Goal: Connect with others: Connect with other users

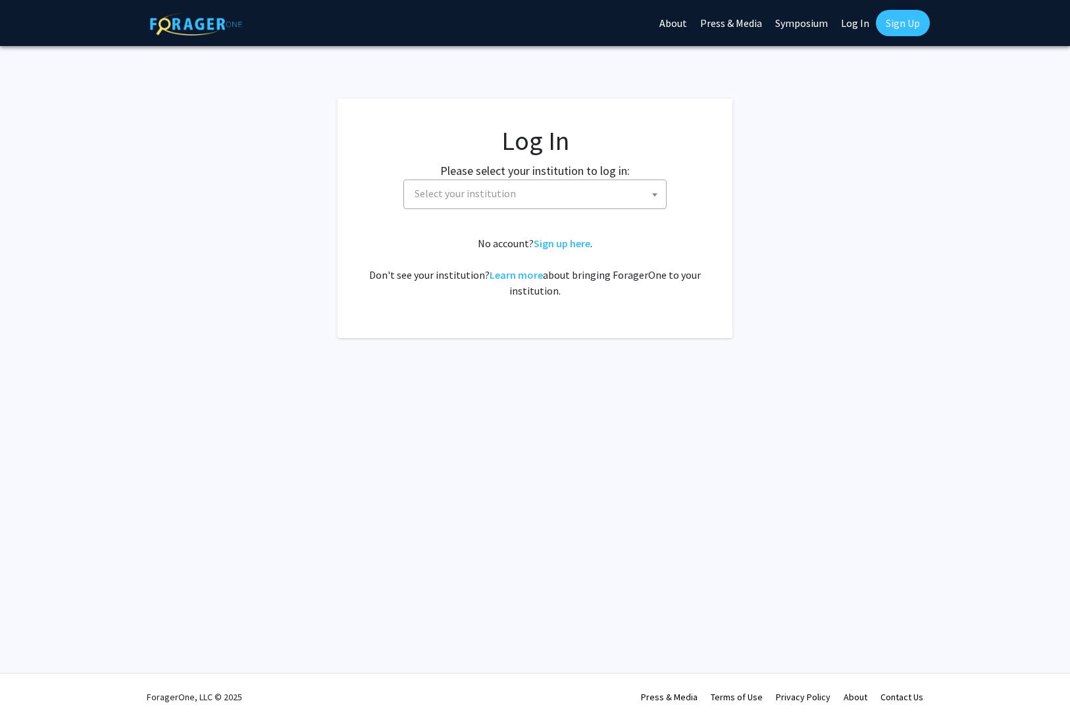
click at [559, 197] on span "Select your institution" at bounding box center [537, 193] width 257 height 27
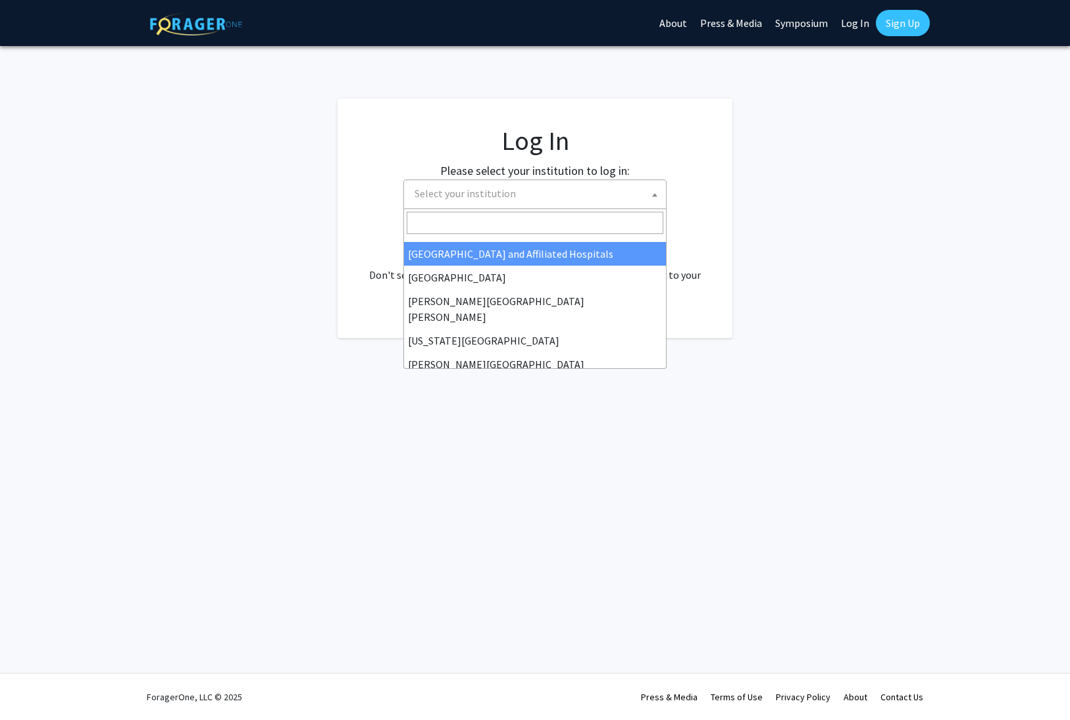
scroll to position [213, 0]
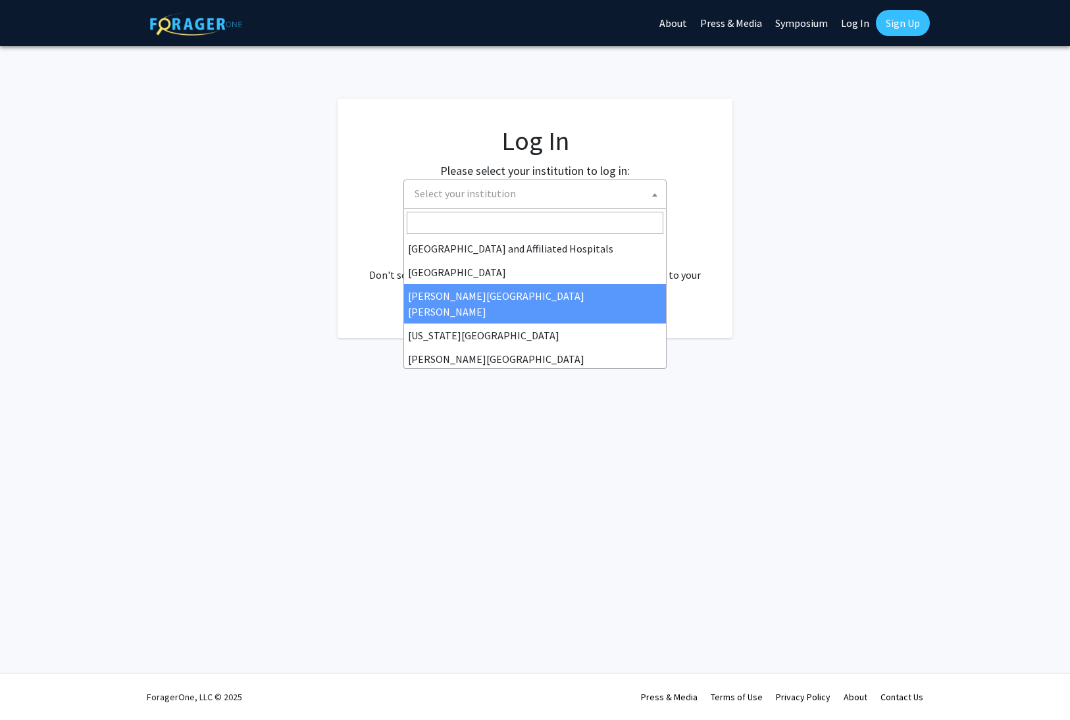
select select "1"
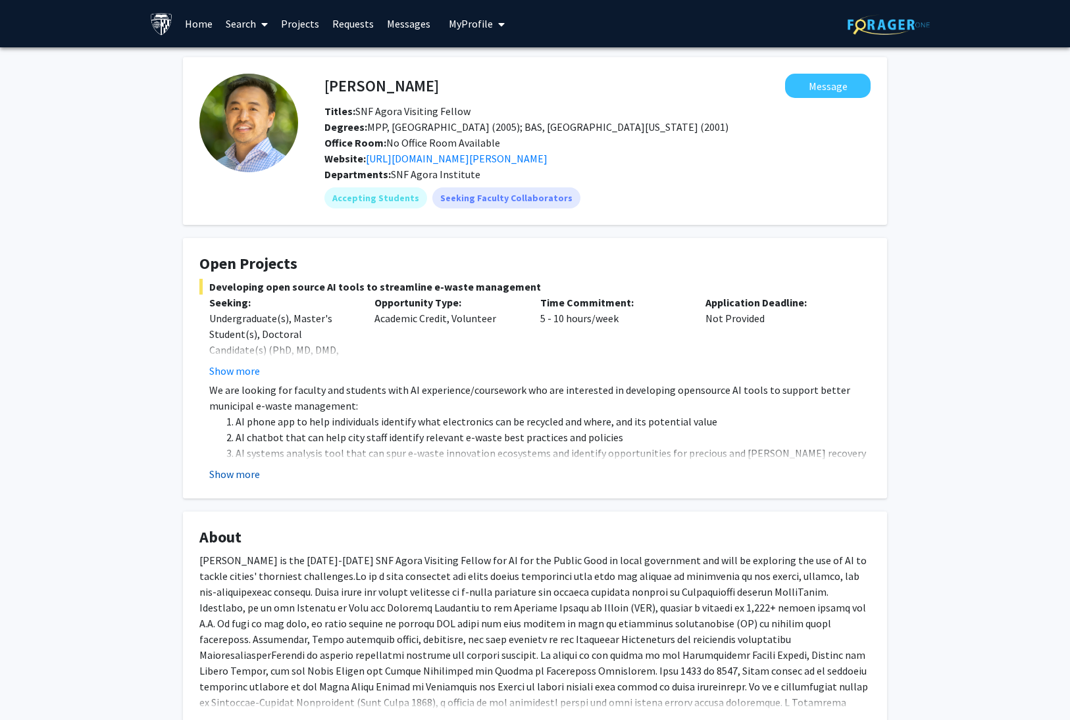
click at [247, 476] on button "Show more" at bounding box center [234, 474] width 51 height 16
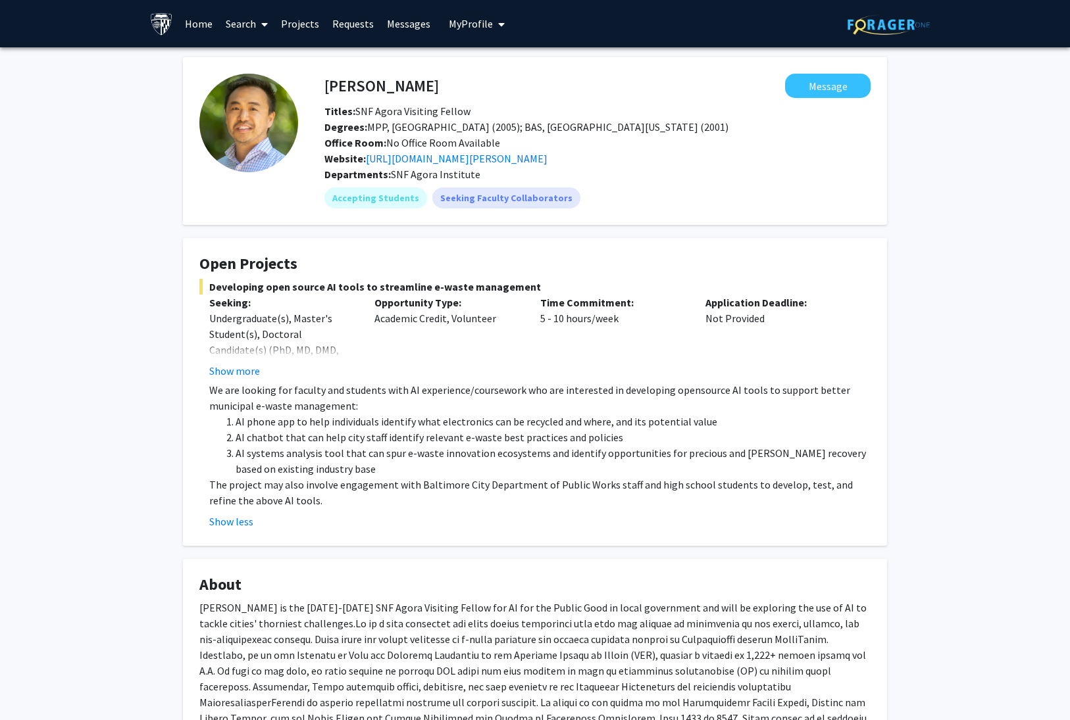
click at [148, 429] on div "[PERSON_NAME] Message Titles: SNF Agora Visiting Fellow Degrees: MPP, [GEOGRAPH…" at bounding box center [535, 536] width 1070 height 978
click at [140, 447] on div "[PERSON_NAME] Message Titles: SNF Agora Visiting Fellow Degrees: MPP, [GEOGRAPH…" at bounding box center [535, 536] width 1070 height 978
click at [129, 397] on div "[PERSON_NAME] Message Titles: SNF Agora Visiting Fellow Degrees: MPP, [GEOGRAPH…" at bounding box center [535, 536] width 1070 height 978
click at [936, 290] on div "[PERSON_NAME] Message Titles: SNF Agora Visiting Fellow Degrees: MPP, [GEOGRAPH…" at bounding box center [535, 536] width 1070 height 978
